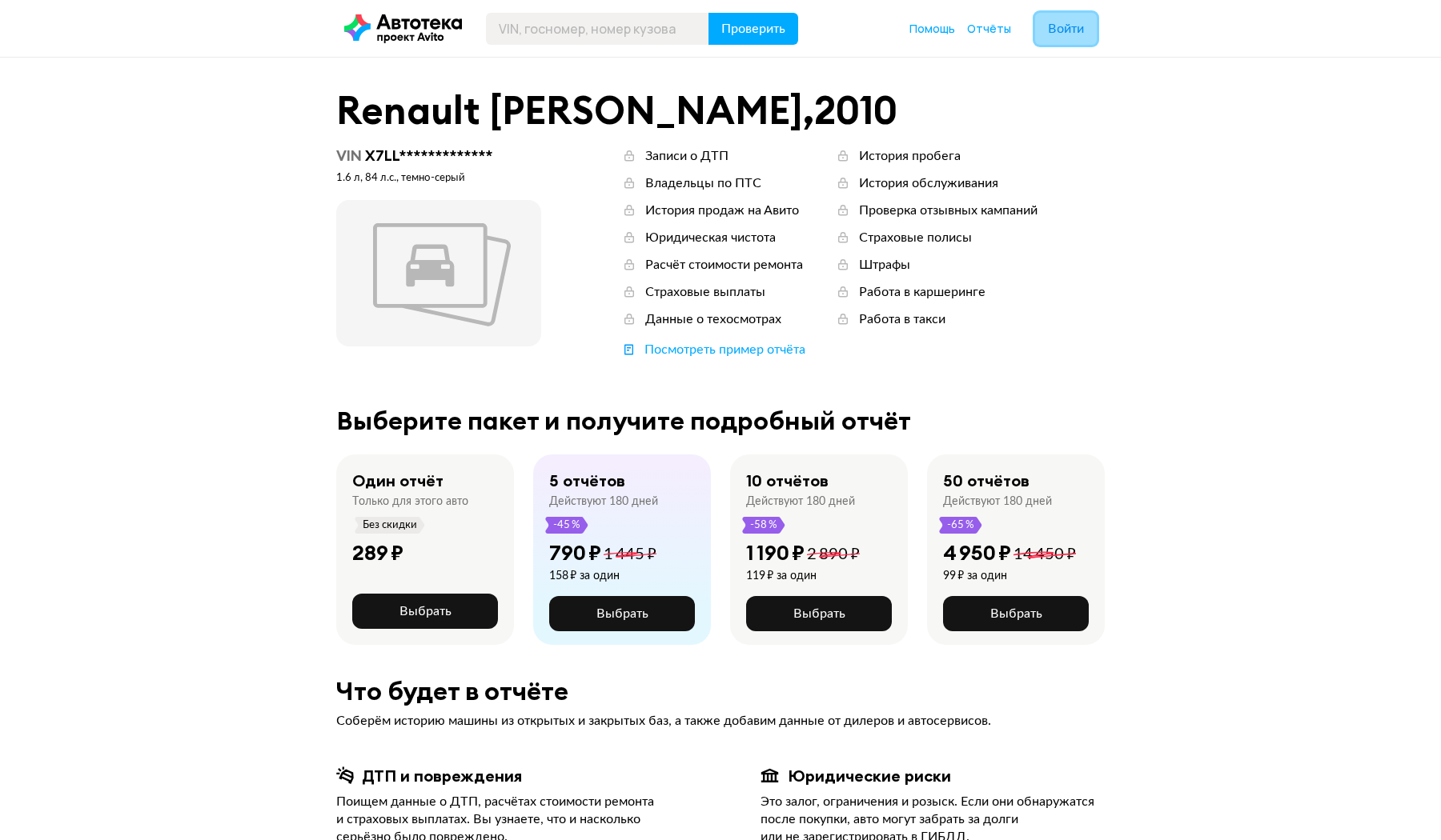
click at [1073, 30] on span "Войти" at bounding box center [1066, 29] width 36 height 13
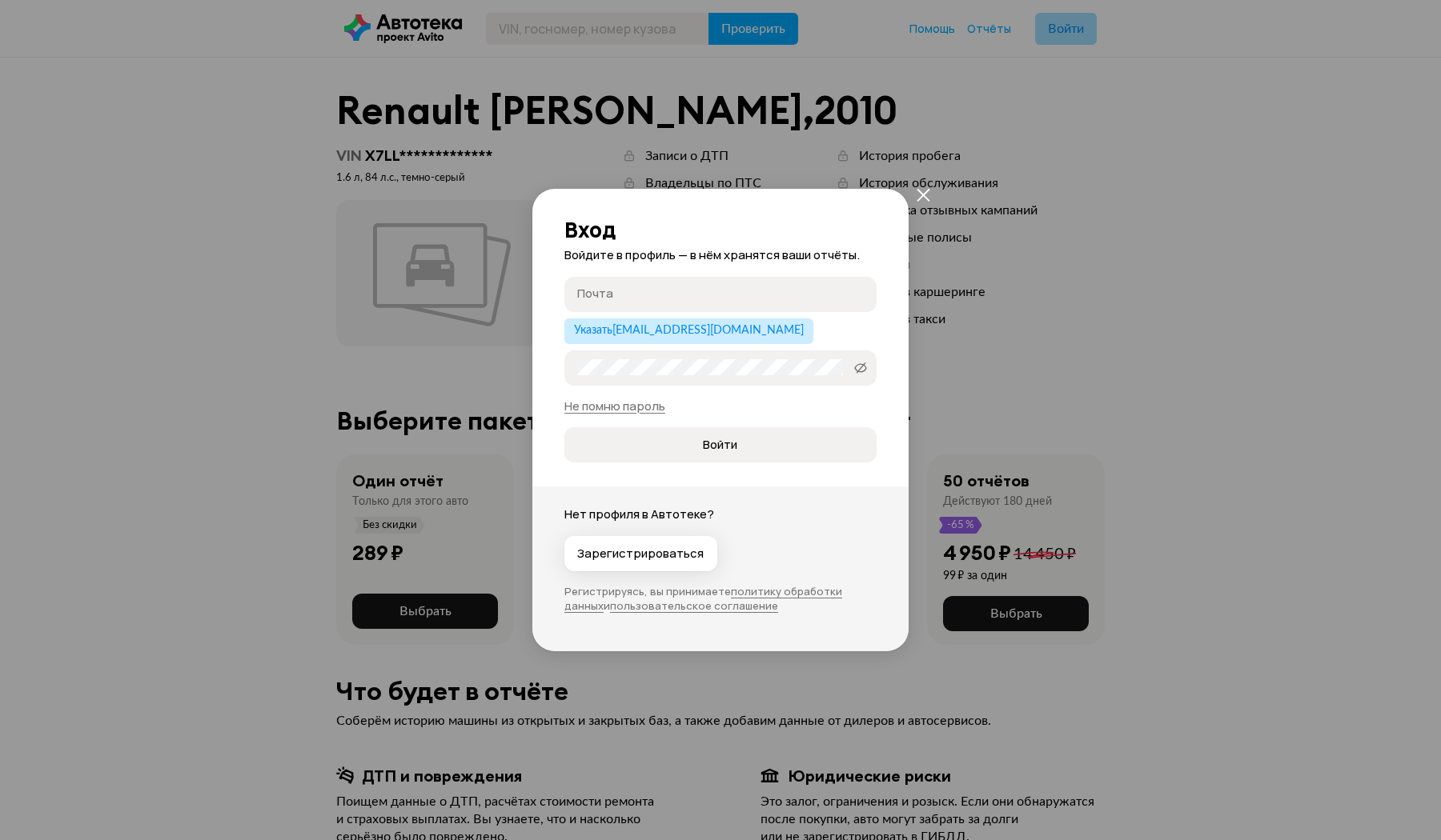
type input "[EMAIL_ADDRESS][DOMAIN_NAME]"
click at [652, 455] on button "Войти" at bounding box center [720, 445] width 313 height 35
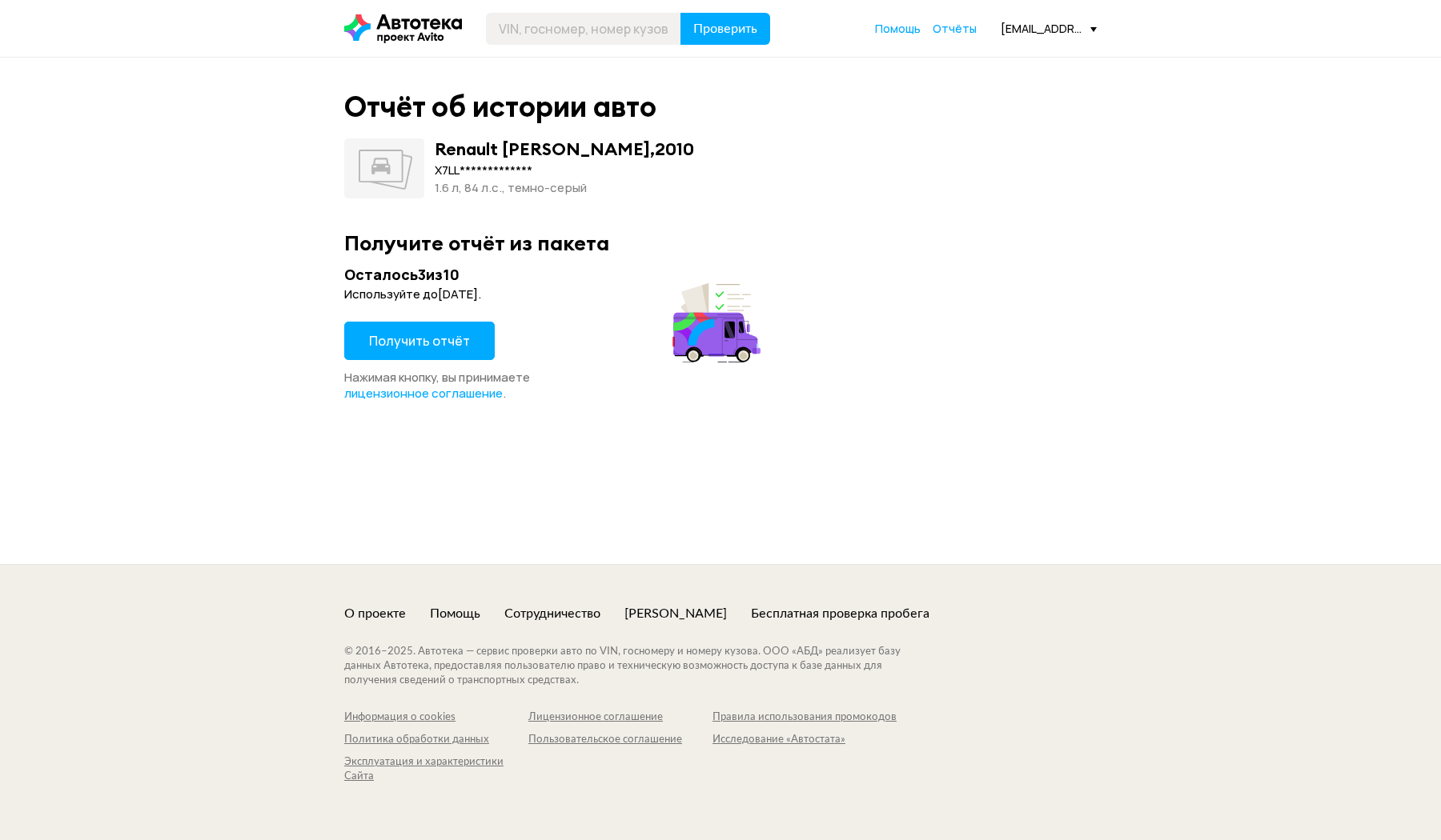
click at [444, 349] on button "Получить отчёт" at bounding box center [419, 341] width 150 height 39
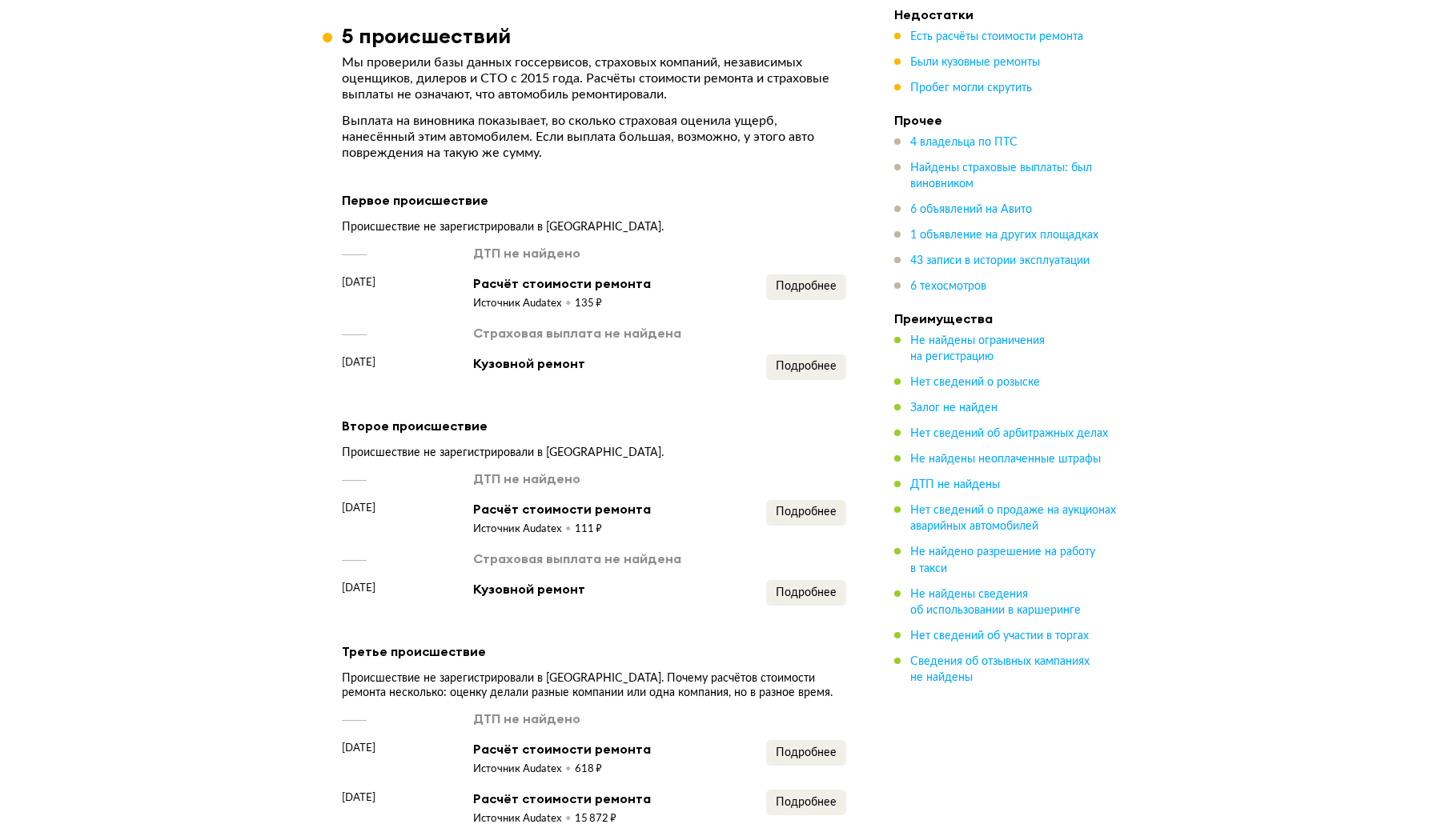
scroll to position [2598, 0]
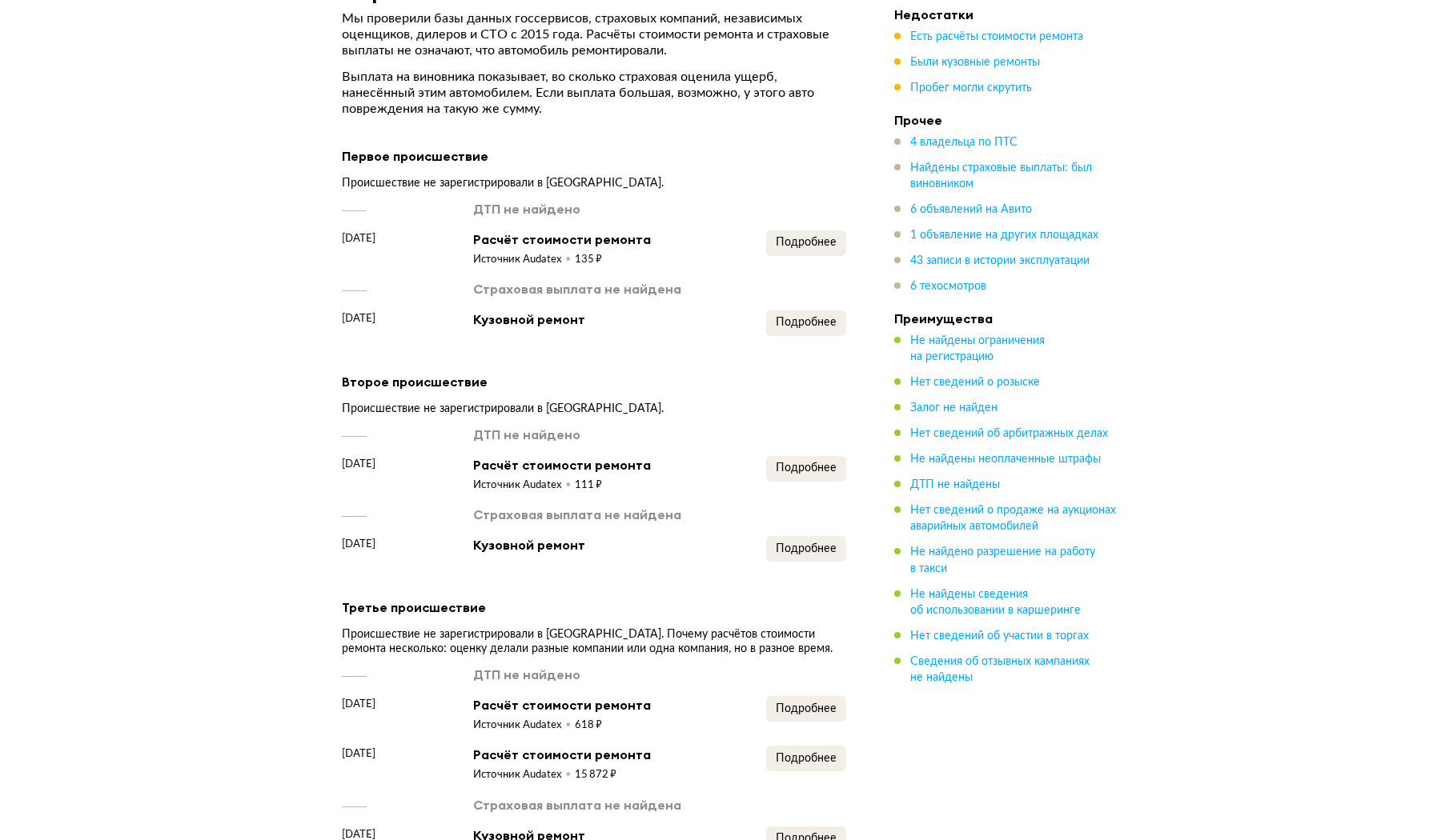
scroll to position [2634, 0]
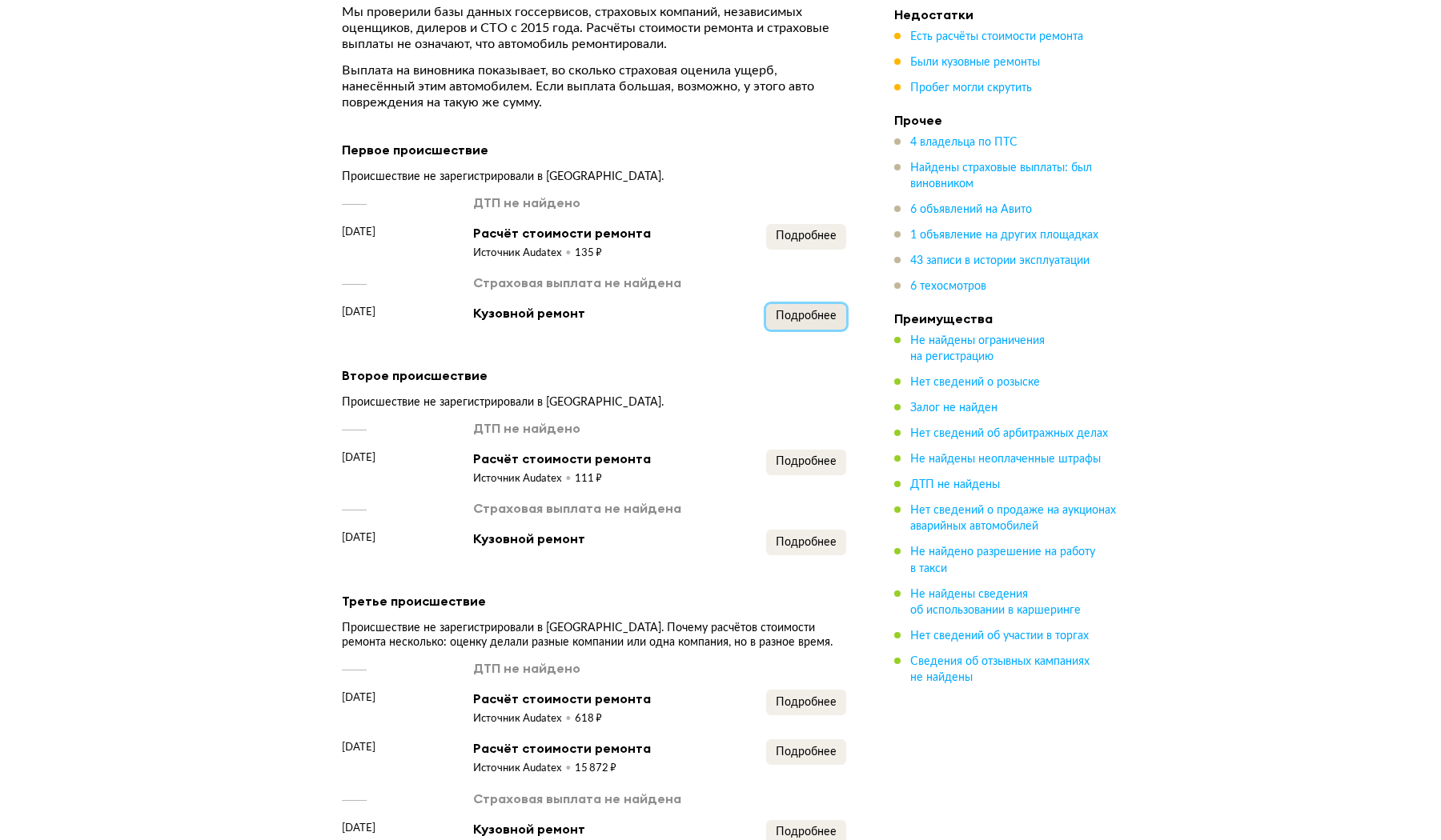
click at [792, 313] on button "Подробнее" at bounding box center [806, 317] width 80 height 26
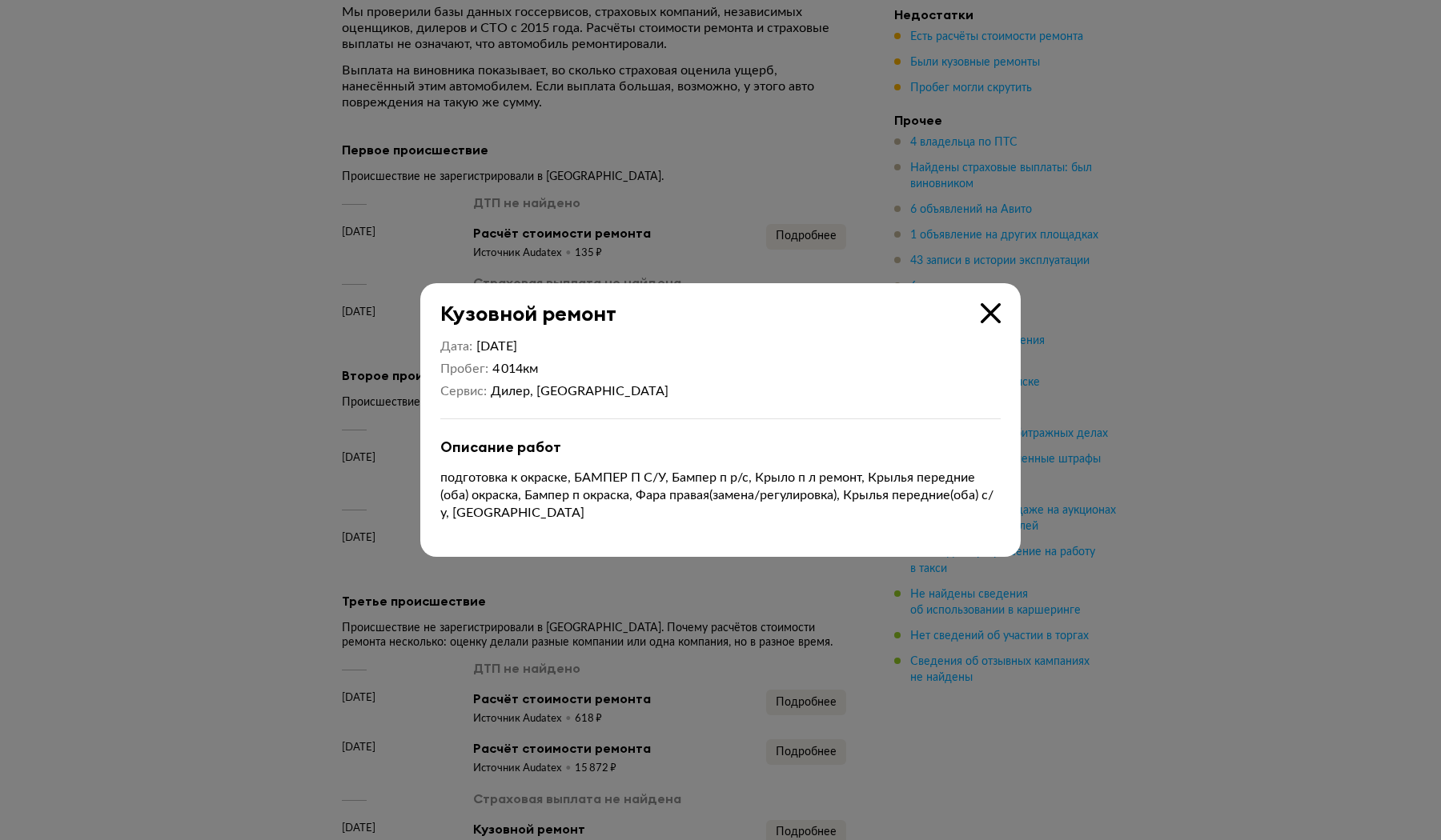
click at [992, 316] on icon at bounding box center [991, 314] width 20 height 20
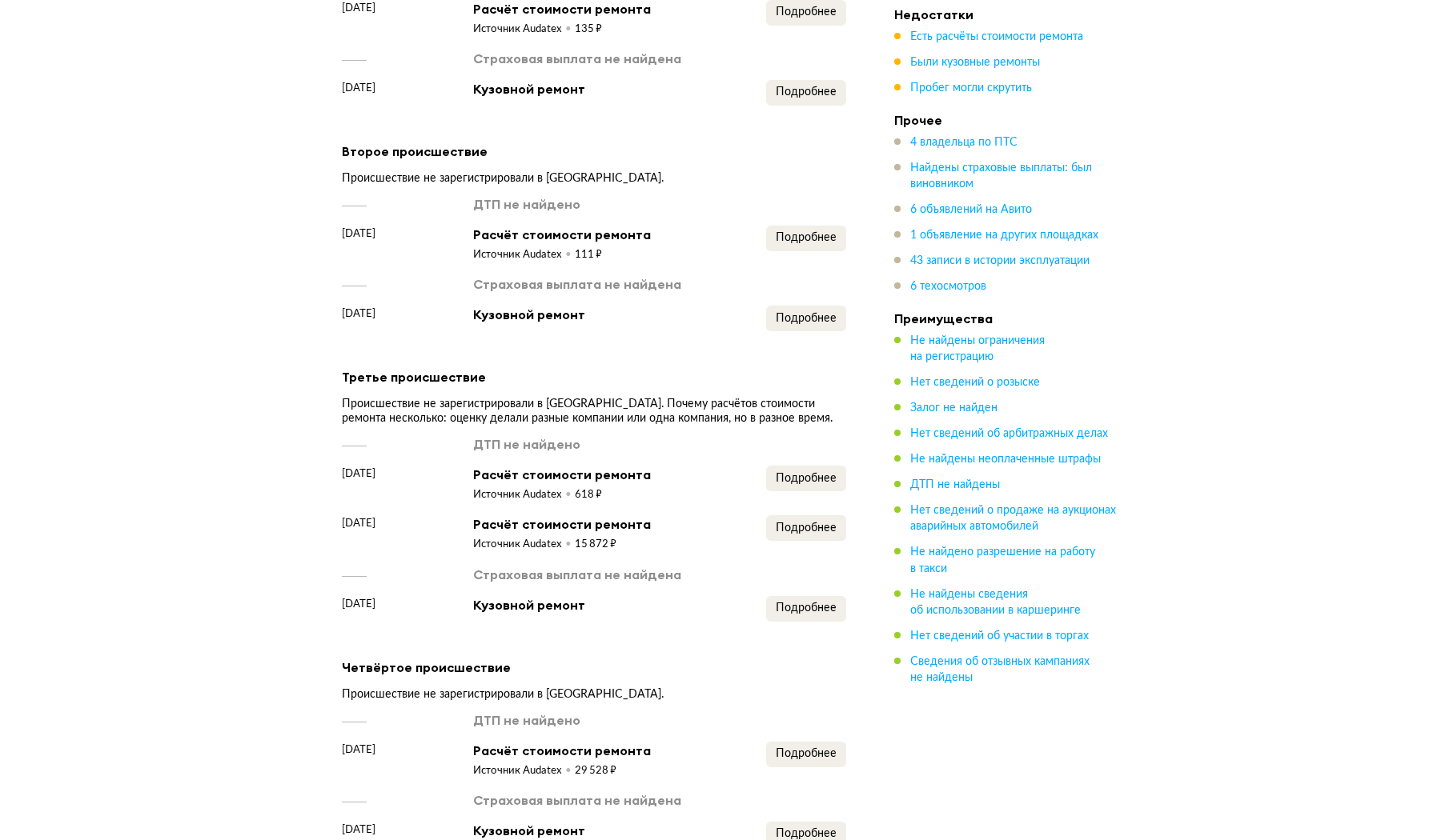
scroll to position [2859, 0]
click at [782, 312] on span "Подробнее" at bounding box center [806, 317] width 61 height 11
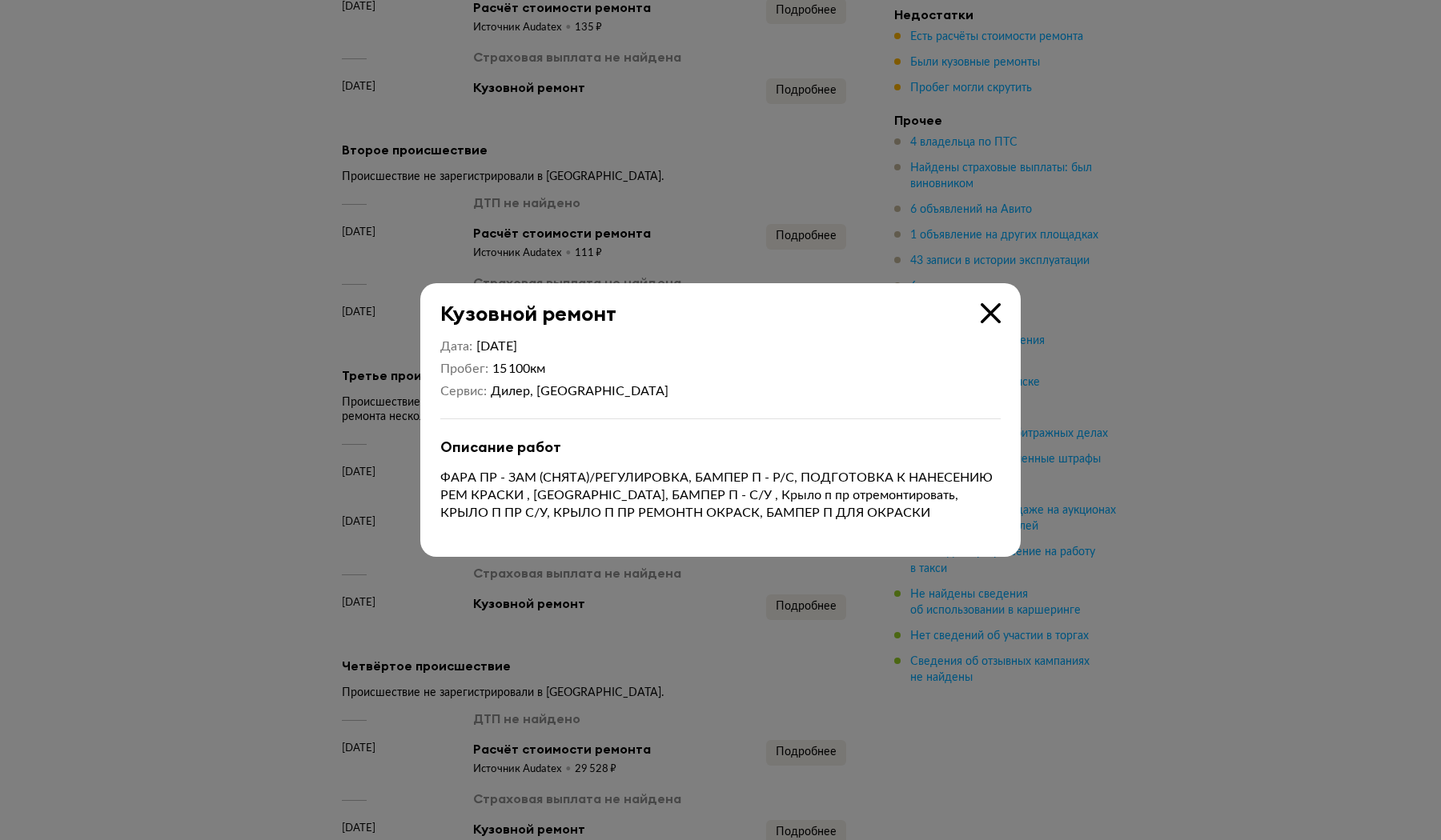
click at [999, 322] on icon at bounding box center [991, 314] width 20 height 20
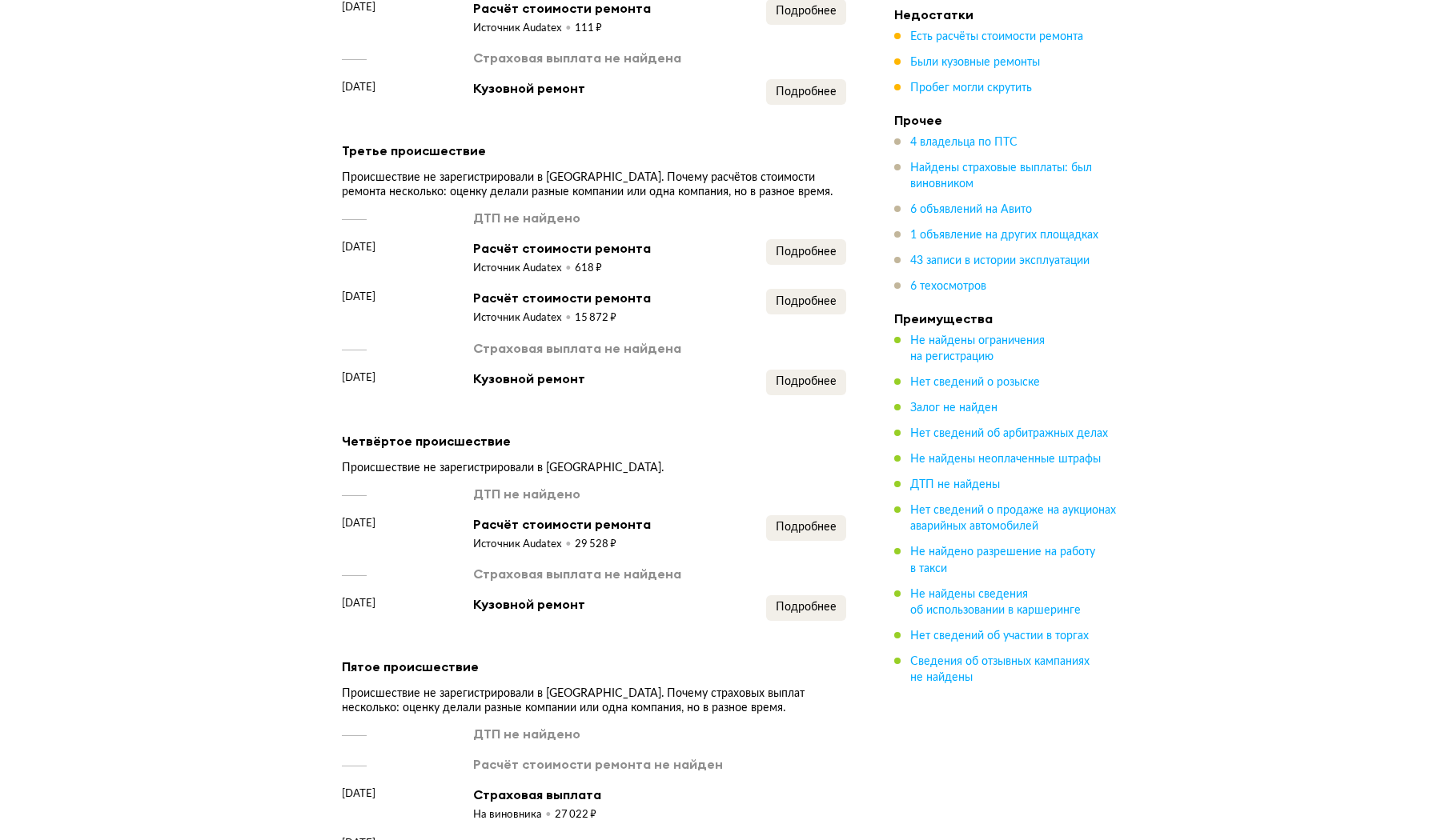
scroll to position [3094, 0]
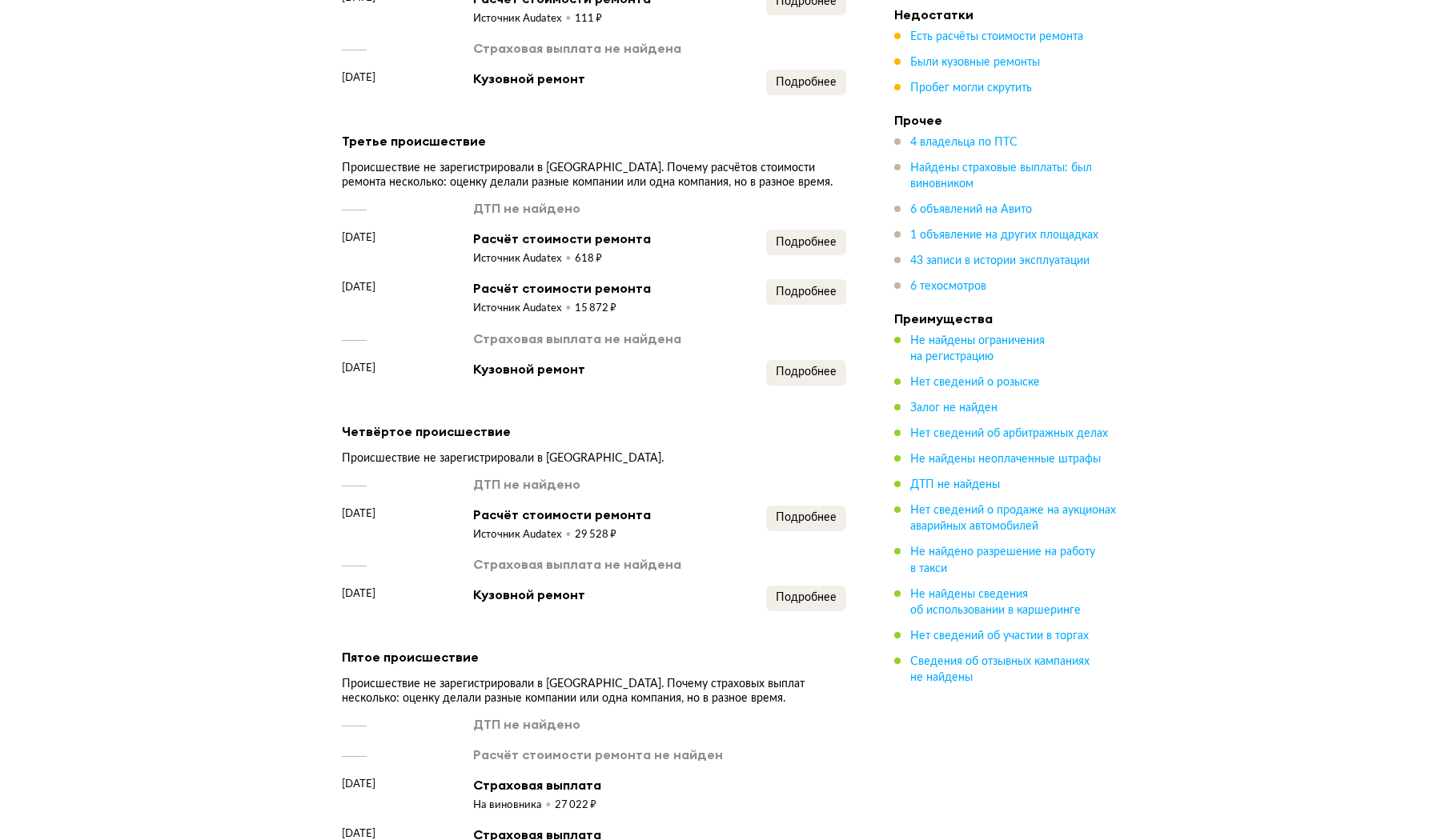
click at [438, 303] on div "ДТП не найдено [DATE] Расчёт стоимости ремонта Источник Audatex 618 ₽ Подробнее…" at bounding box center [594, 292] width 505 height 186
click at [790, 237] on span "Подробнее" at bounding box center [806, 243] width 61 height 11
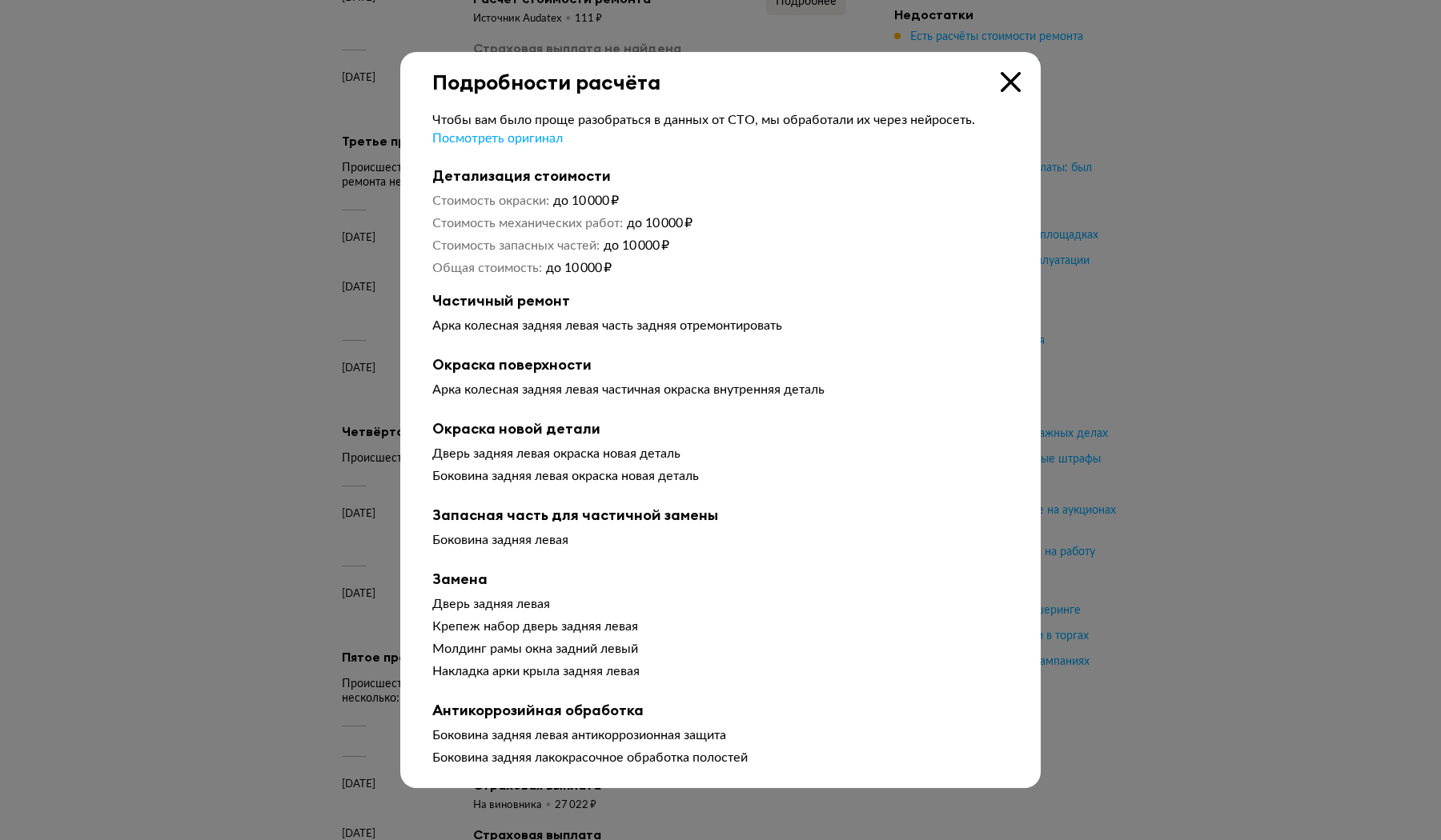
click at [1018, 76] on icon at bounding box center [1011, 82] width 20 height 20
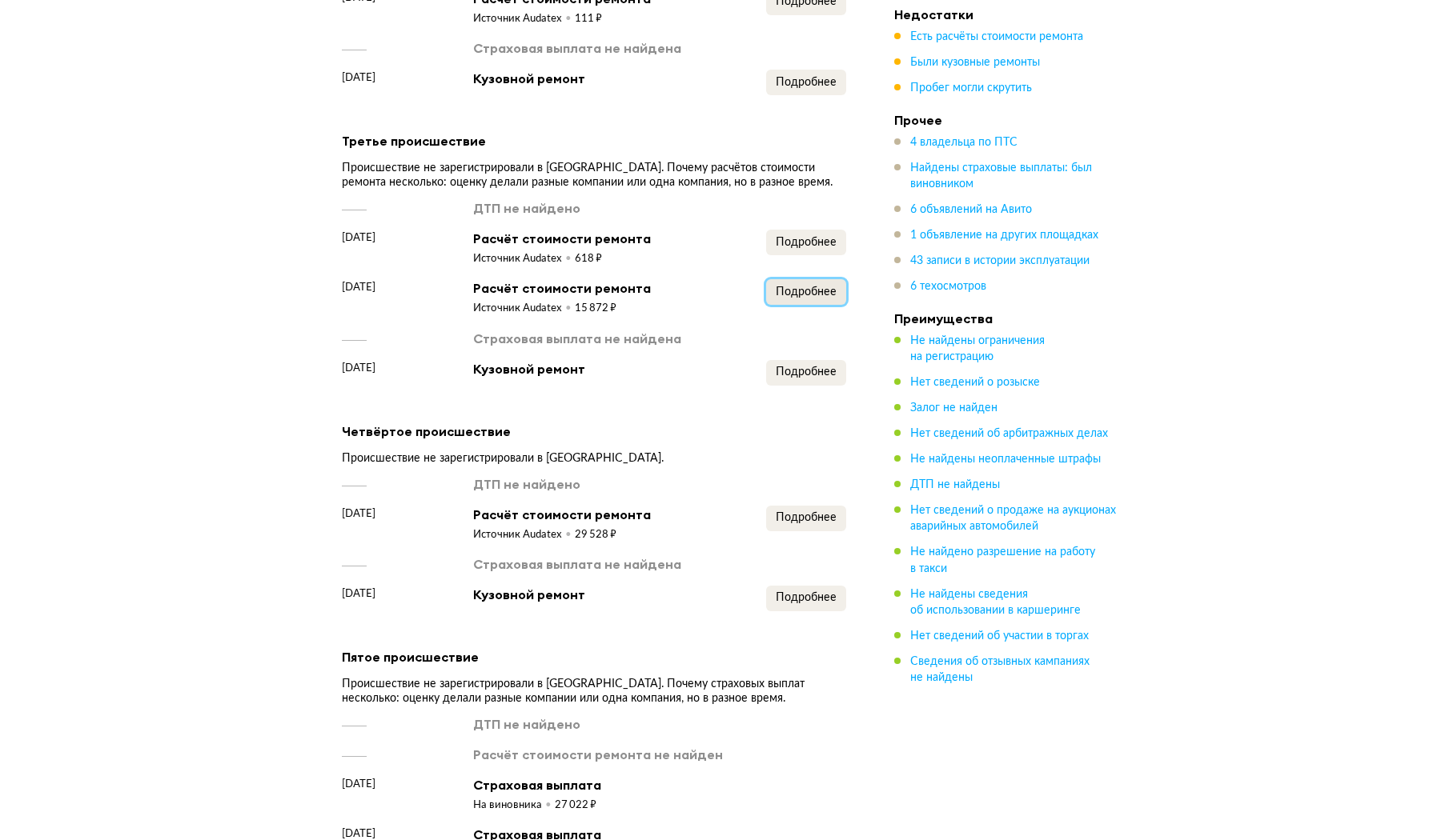
click at [787, 287] on button "Подробнее" at bounding box center [806, 292] width 80 height 26
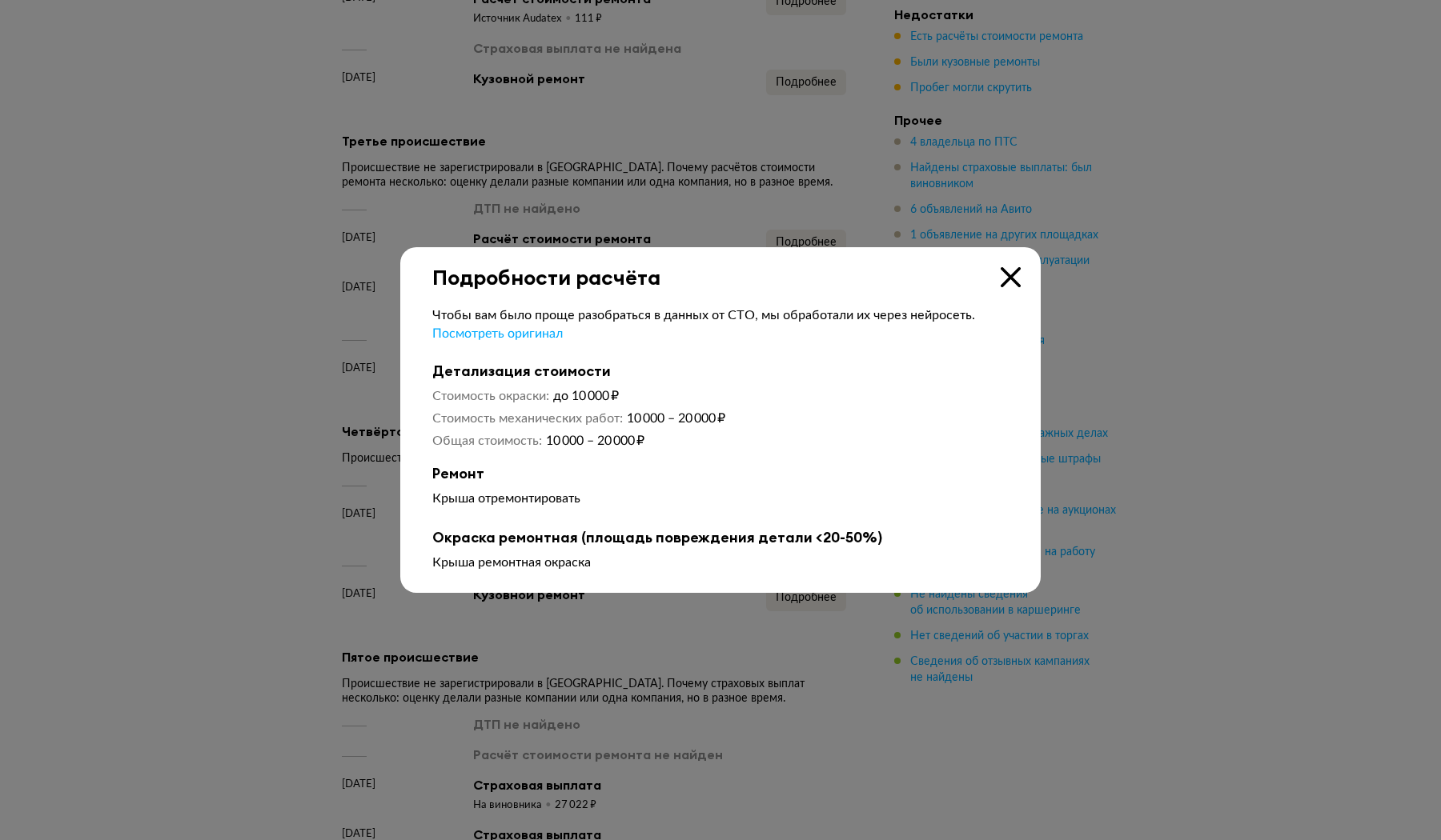
click at [1016, 280] on icon at bounding box center [1011, 278] width 20 height 20
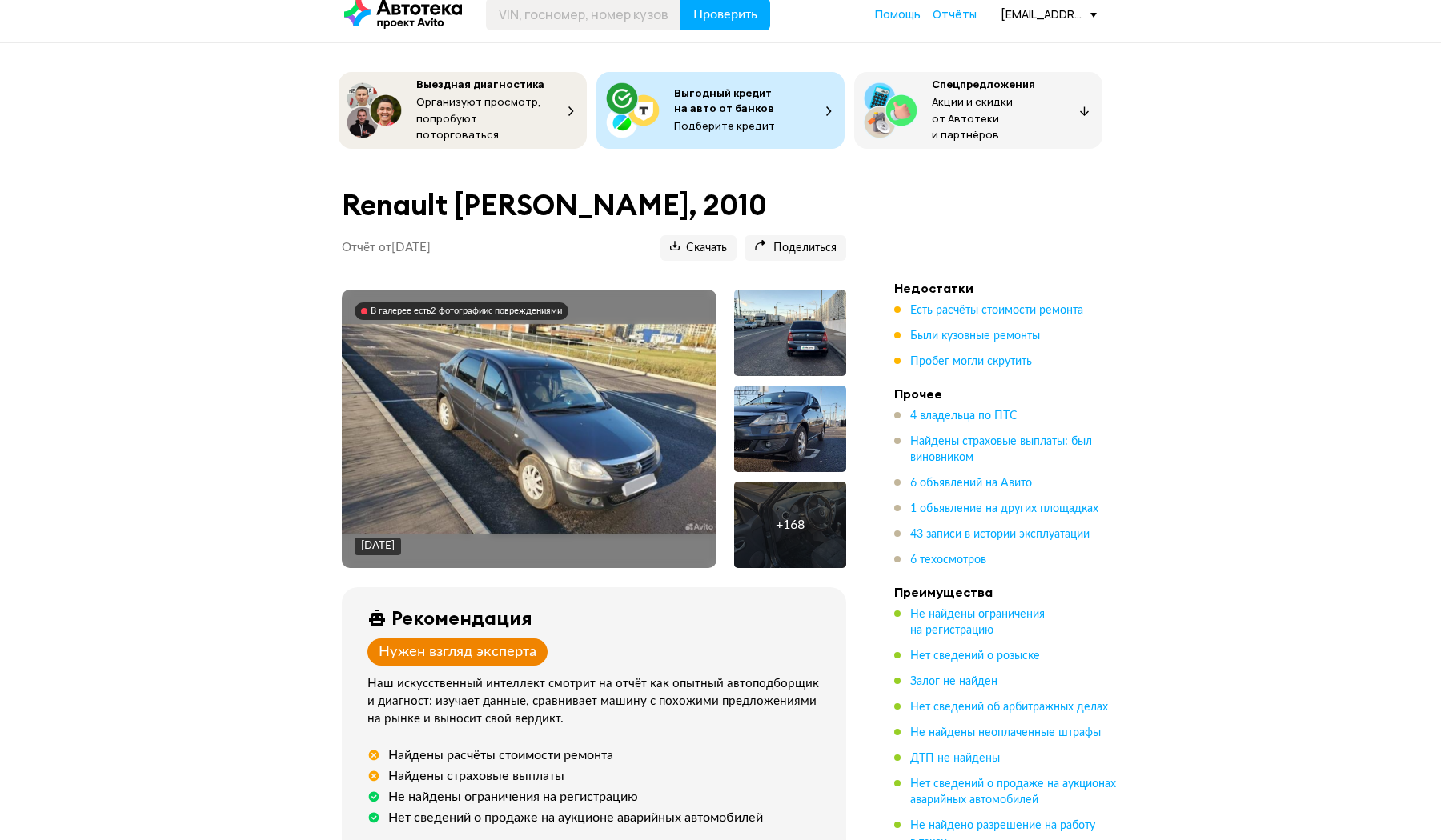
scroll to position [0, 0]
